Goal: Information Seeking & Learning: Stay updated

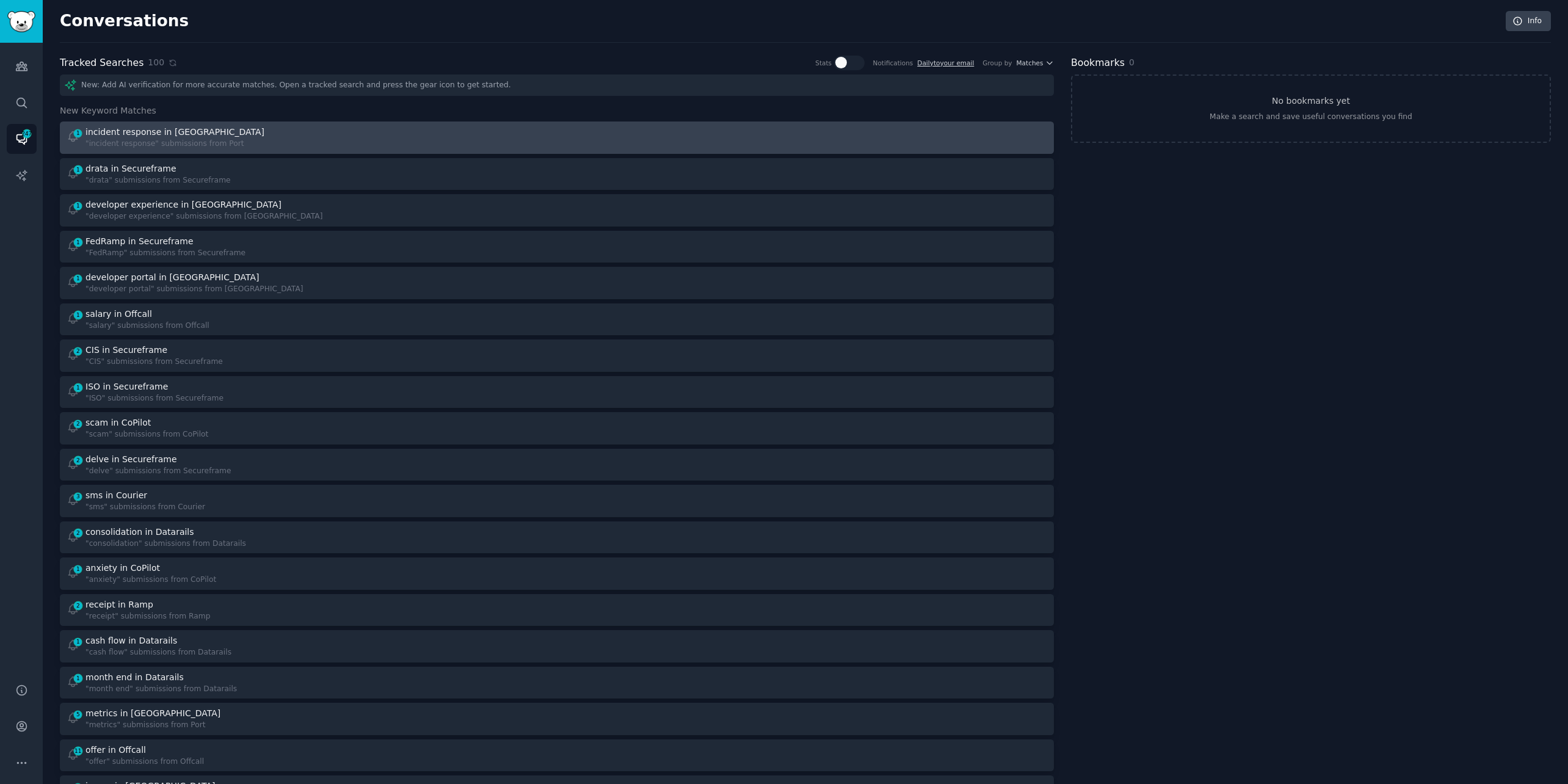
click at [323, 133] on div "1 incident response in Port "incident response" submissions from Port" at bounding box center [307, 138] width 482 height 24
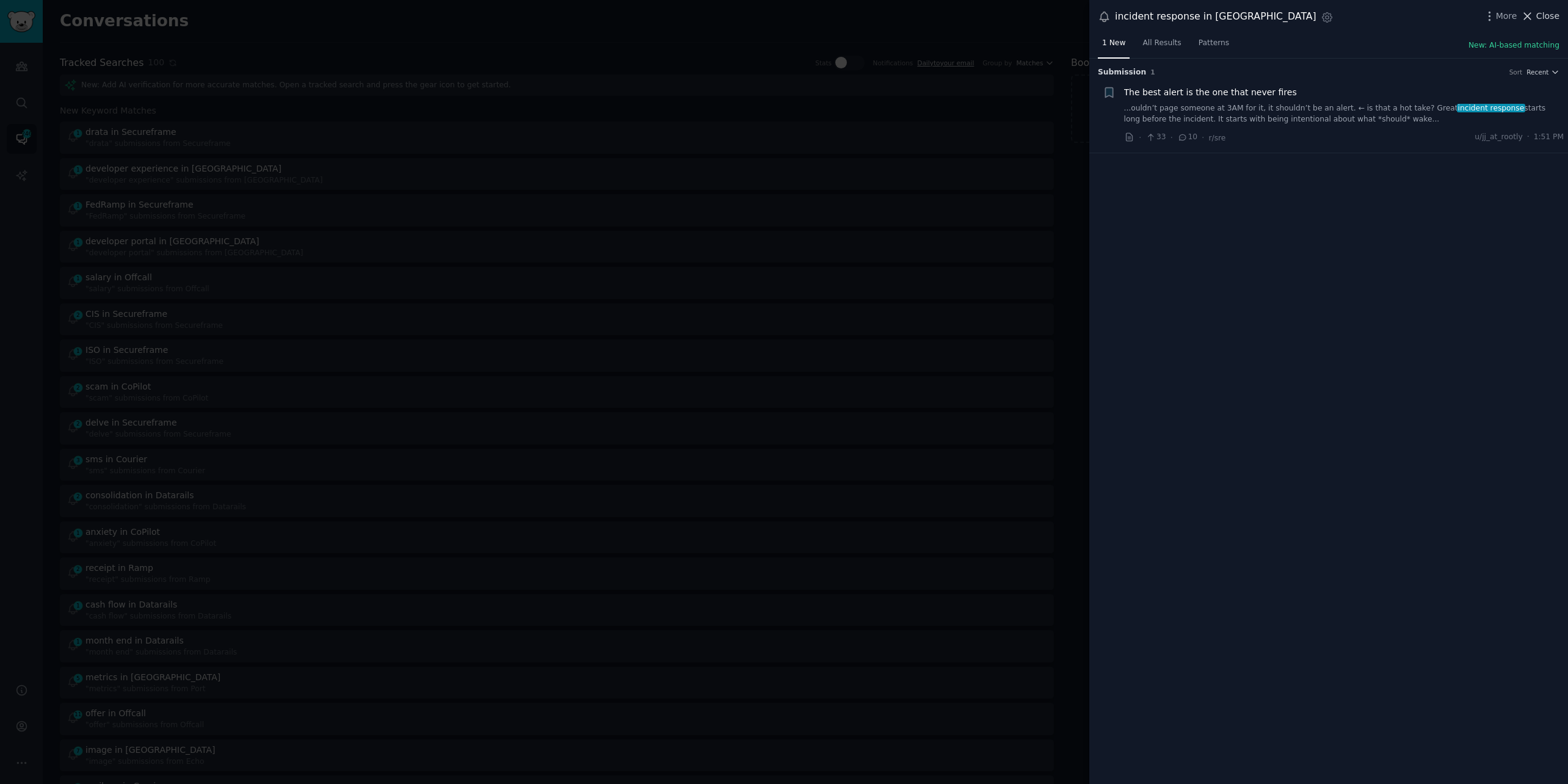
click at [1539, 17] on span "Close" at bounding box center [1547, 17] width 23 height 13
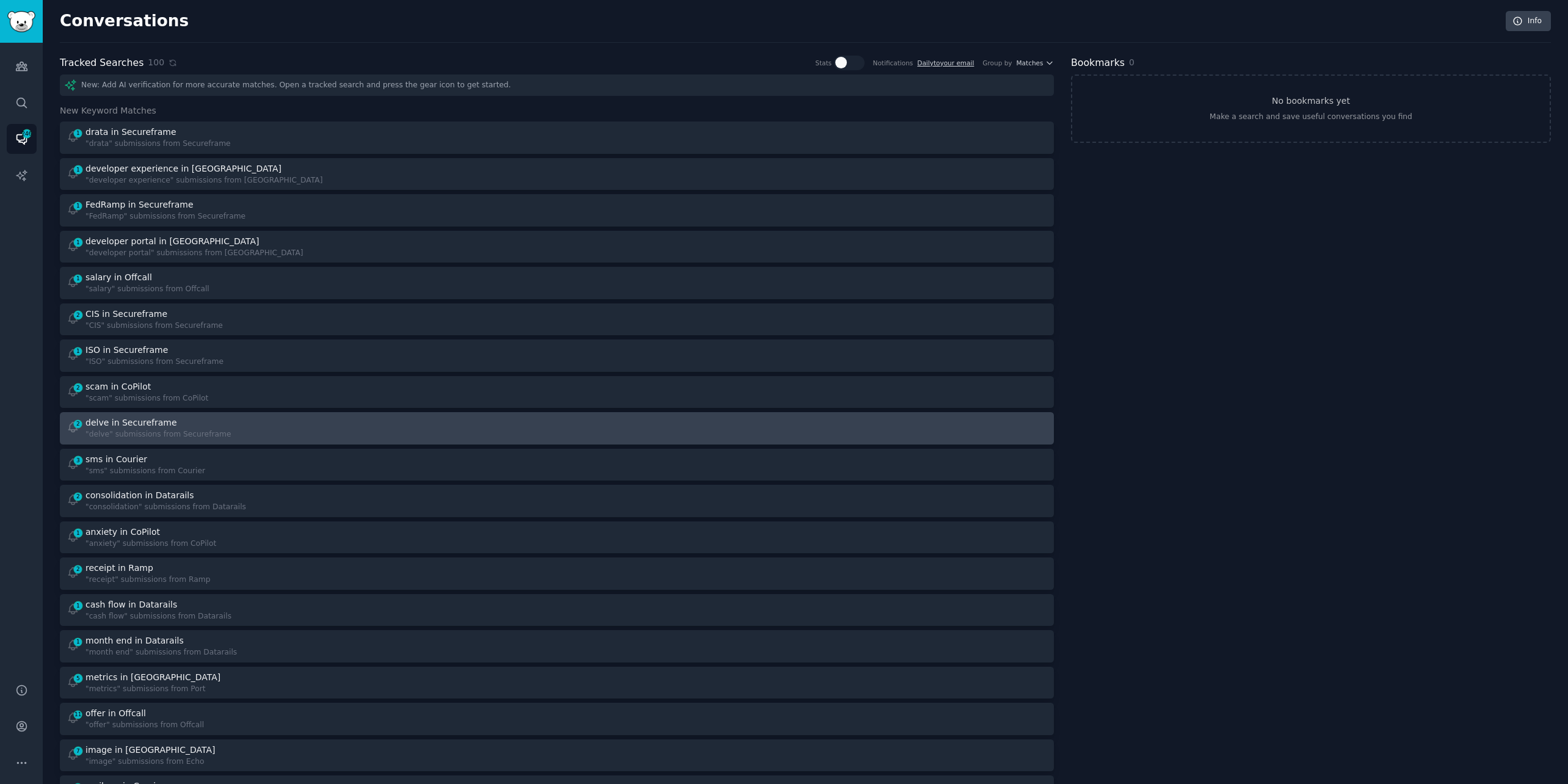
click at [553, 424] on div "2 delve in Secureframe "delve" submissions from Secureframe" at bounding box center [556, 429] width 985 height 24
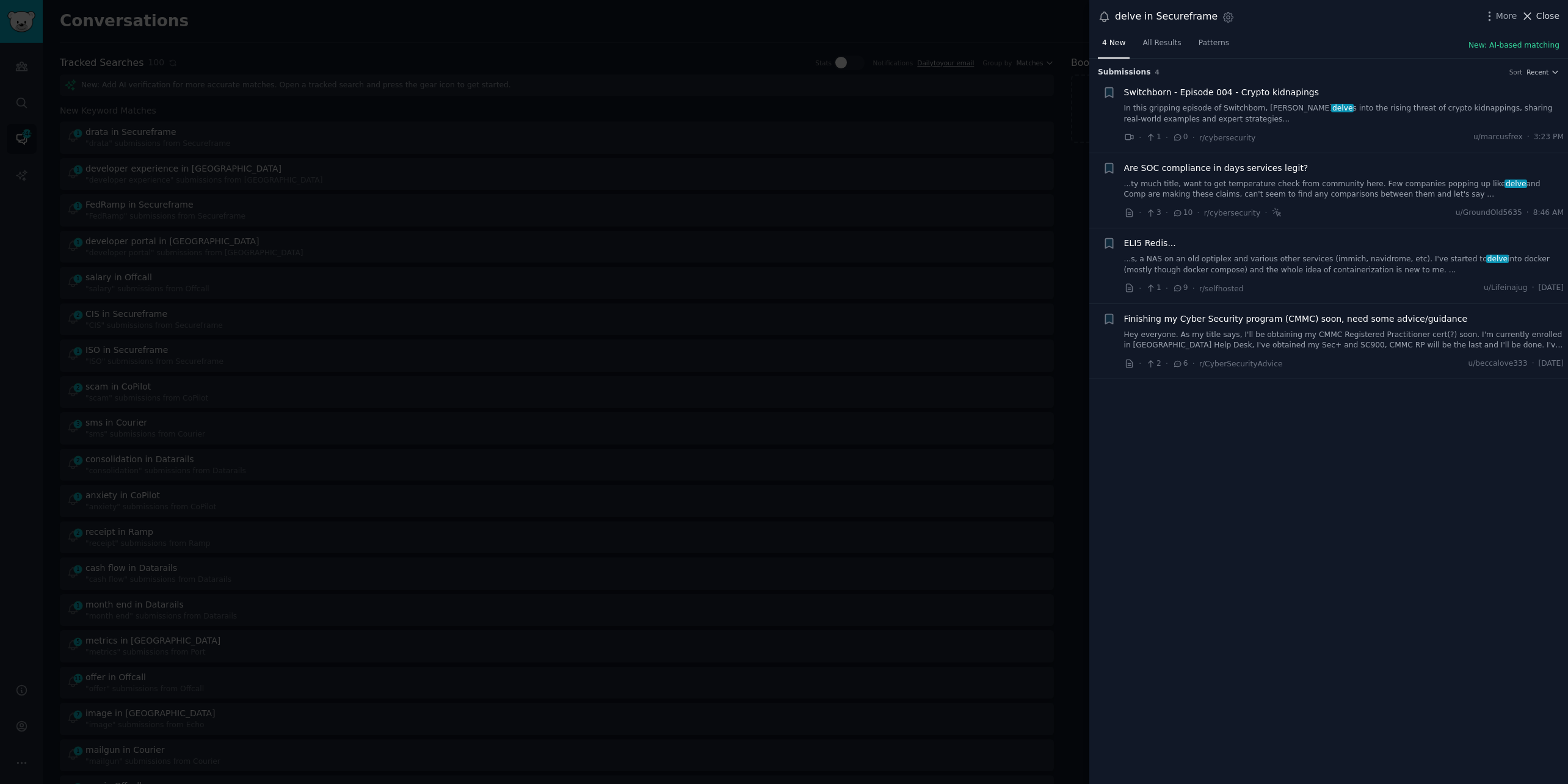
click at [1547, 16] on span "Close" at bounding box center [1547, 17] width 23 height 13
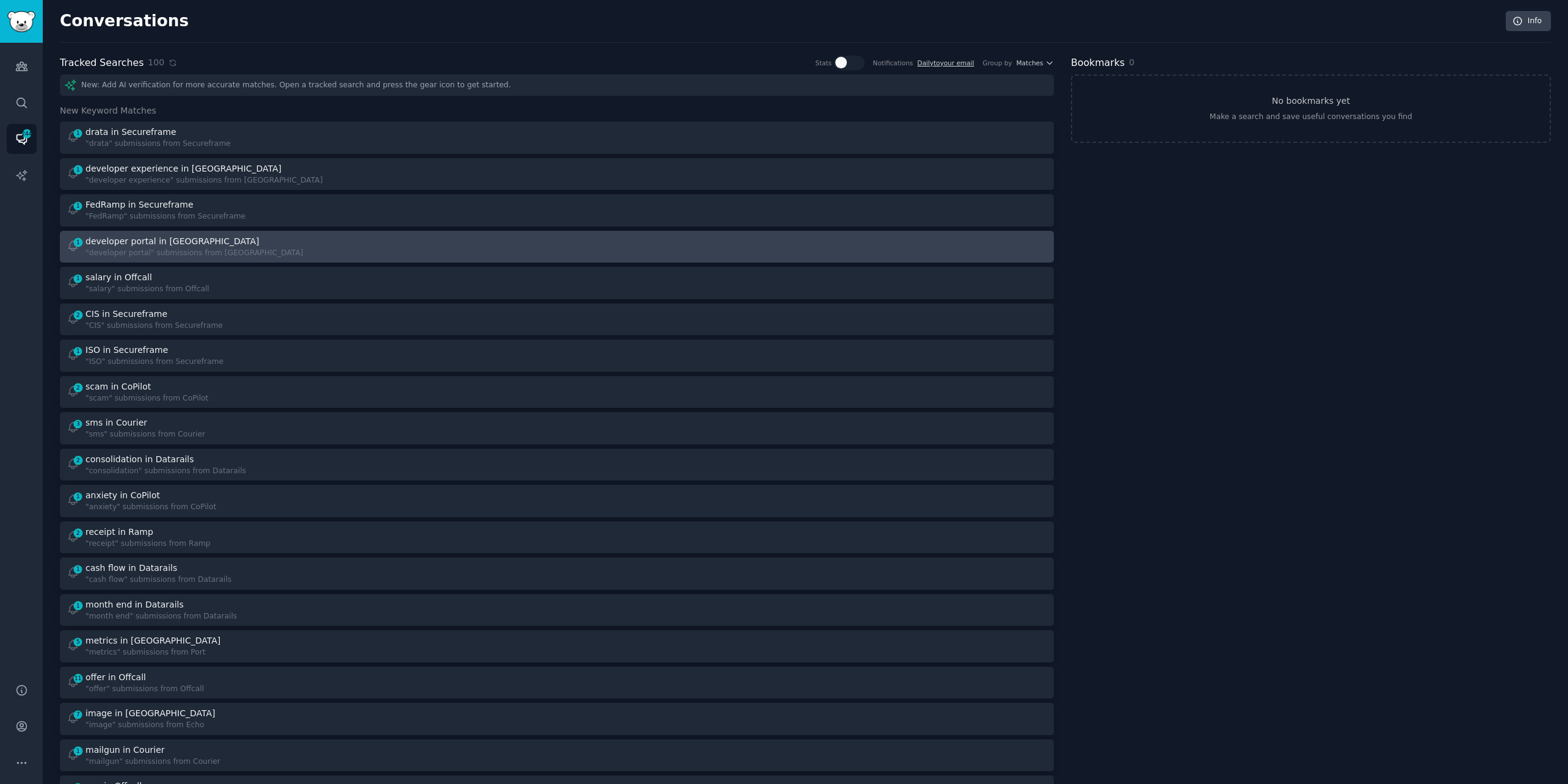
click at [366, 253] on div "1 developer portal in Port "developer portal" submissions from [GEOGRAPHIC_DATA]" at bounding box center [307, 247] width 482 height 24
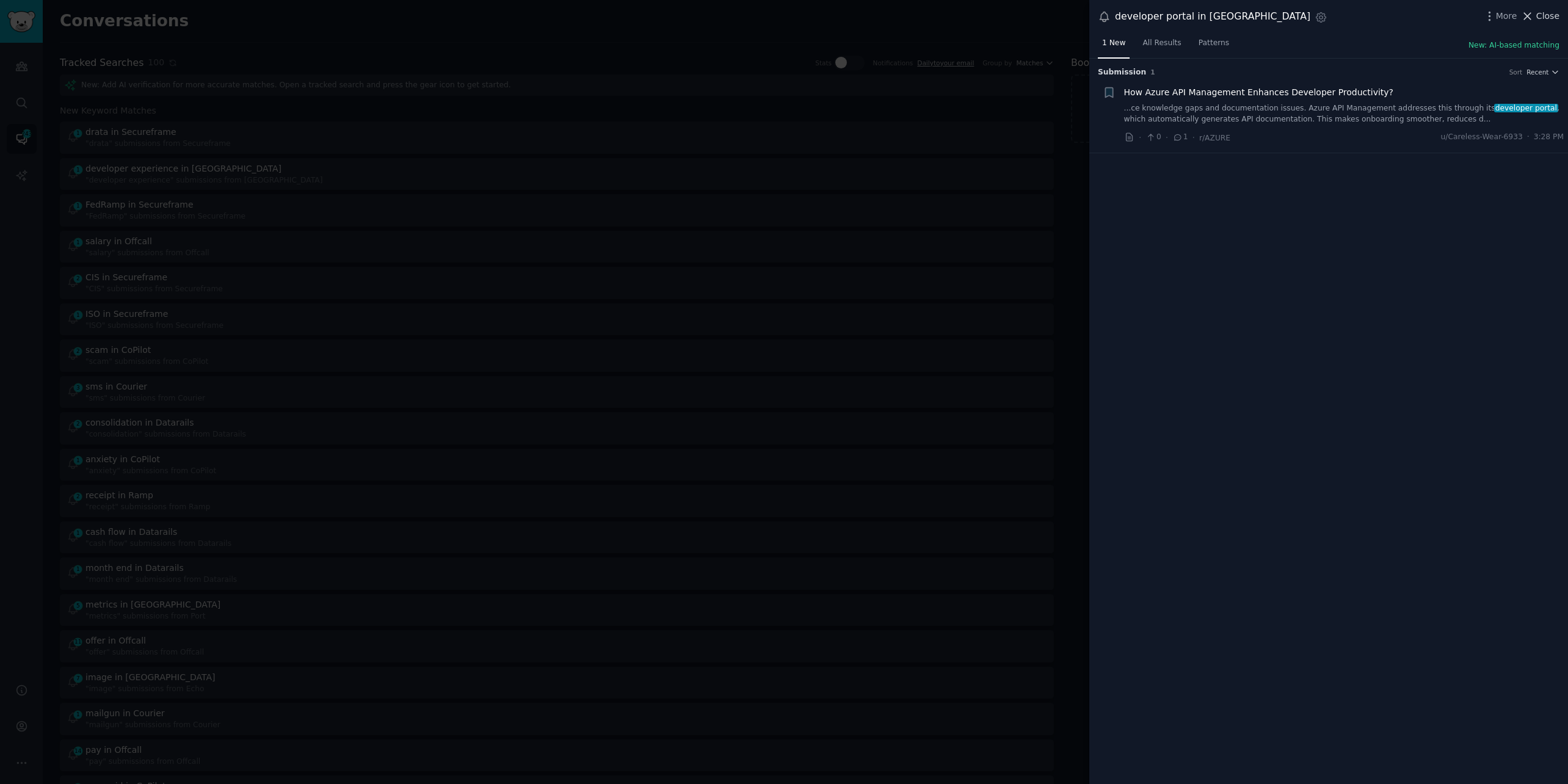
click at [1540, 20] on span "Close" at bounding box center [1547, 17] width 23 height 13
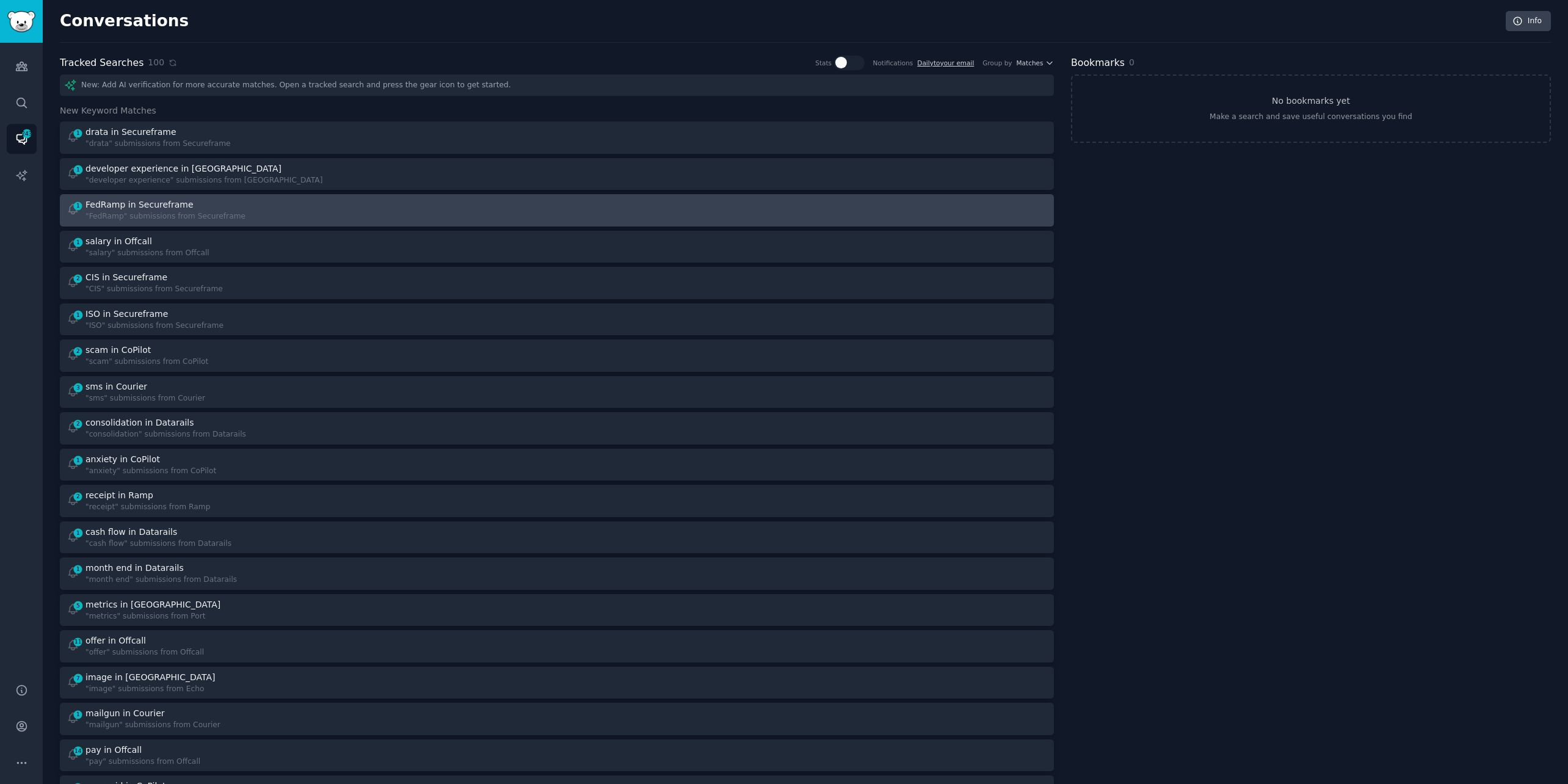
click at [232, 216] on div ""FedRamp" submissions from Secureframe" at bounding box center [165, 217] width 160 height 11
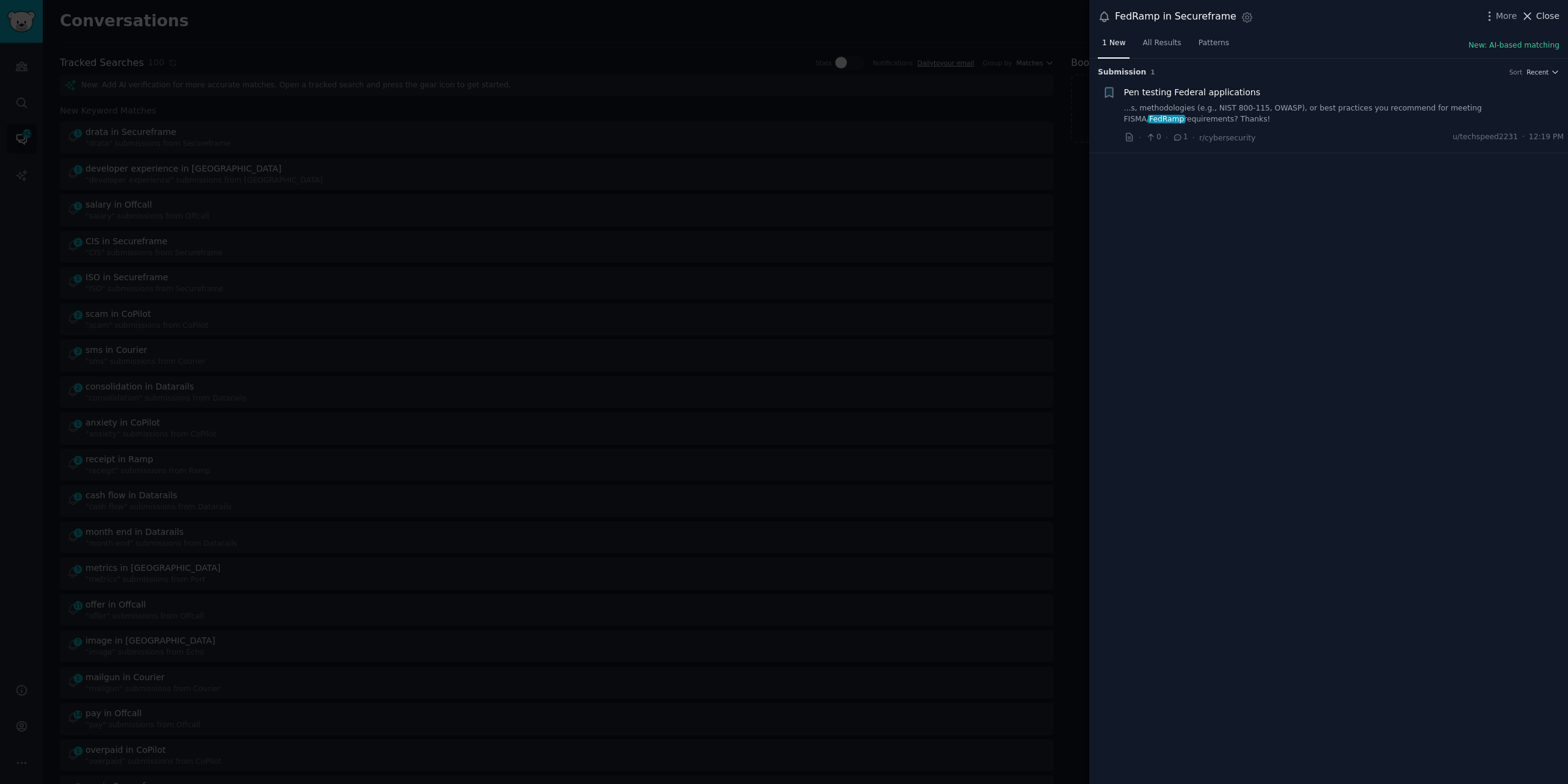
click at [1531, 17] on icon at bounding box center [1528, 17] width 13 height 13
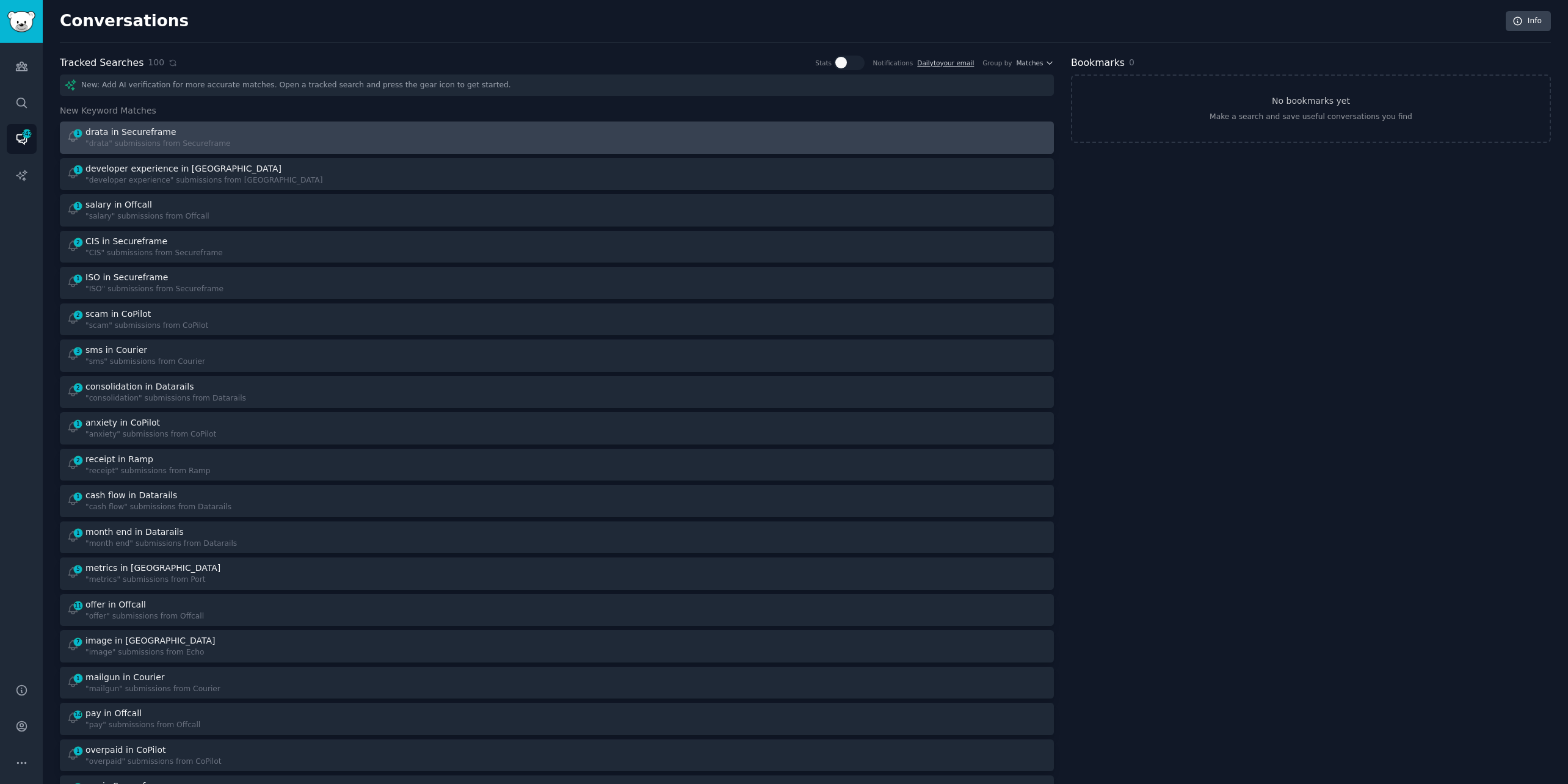
click at [265, 148] on div "1 drata in Secureframe "drata" submissions from Secureframe" at bounding box center [307, 138] width 482 height 24
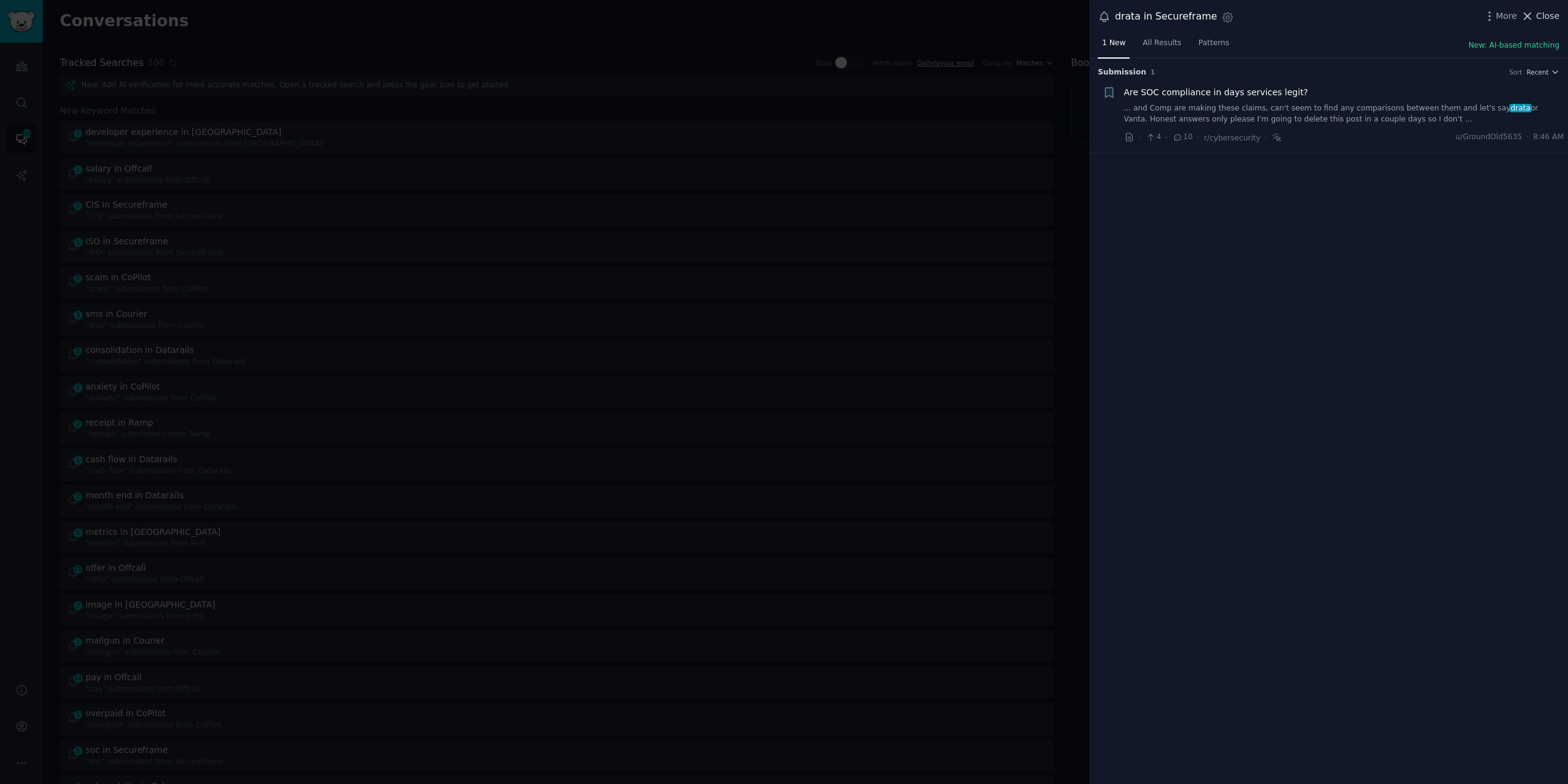
click at [1547, 15] on span "Close" at bounding box center [1547, 17] width 23 height 13
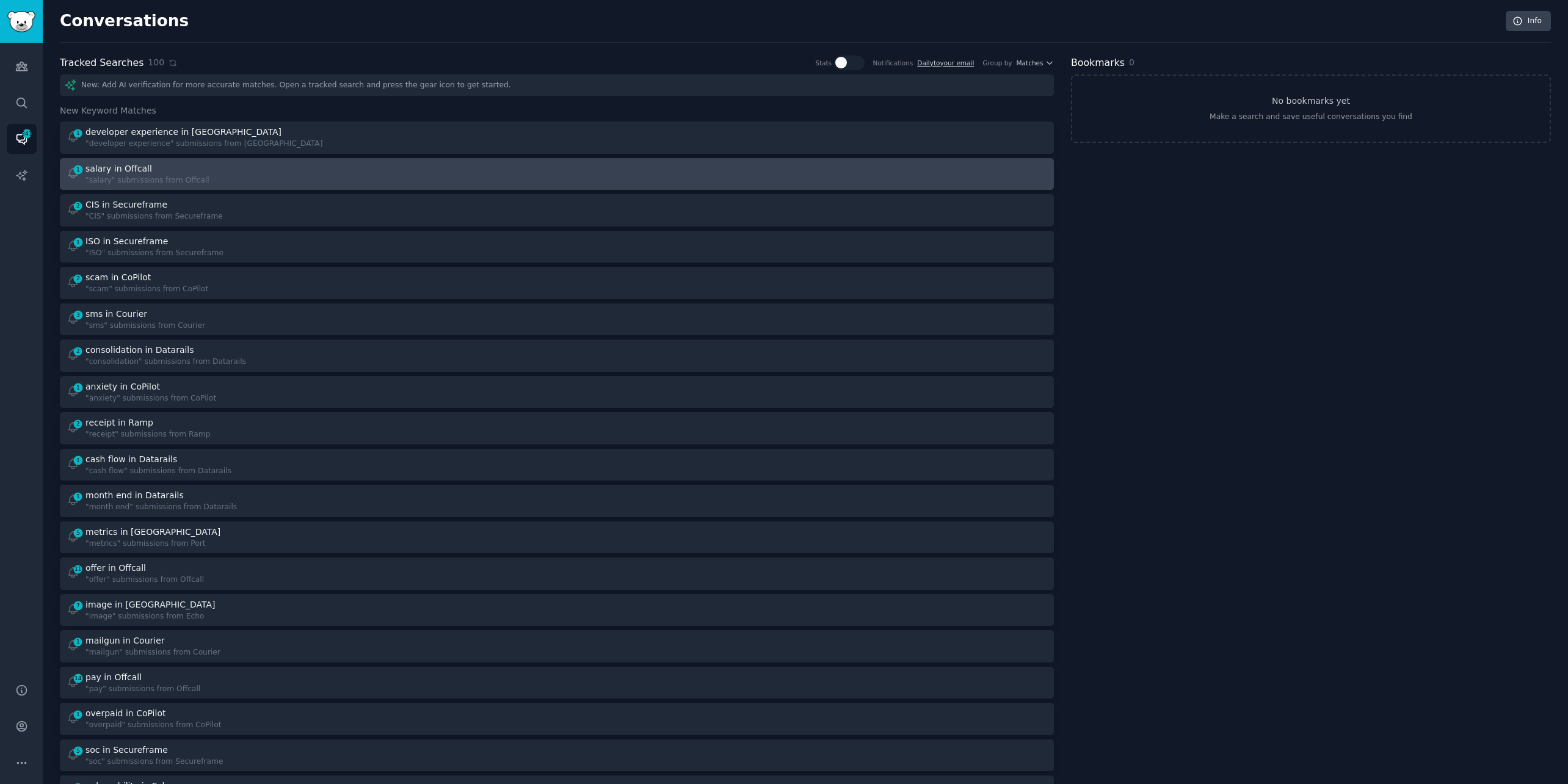
click at [195, 175] on div ""salary" submissions from Offcall" at bounding box center [147, 181] width 124 height 11
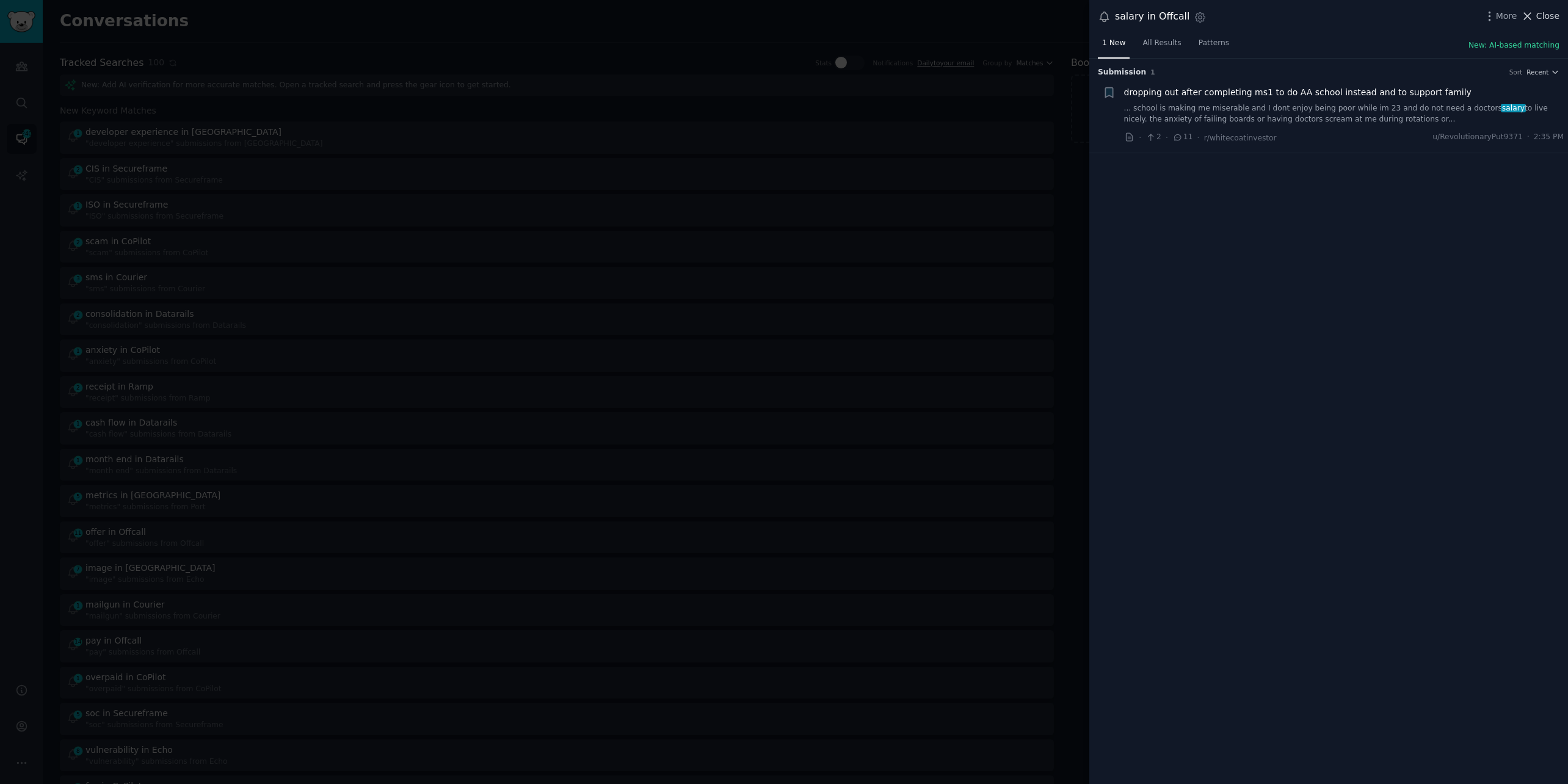
click at [1539, 10] on span "Close" at bounding box center [1547, 17] width 23 height 13
